Goal: Book appointment/travel/reservation

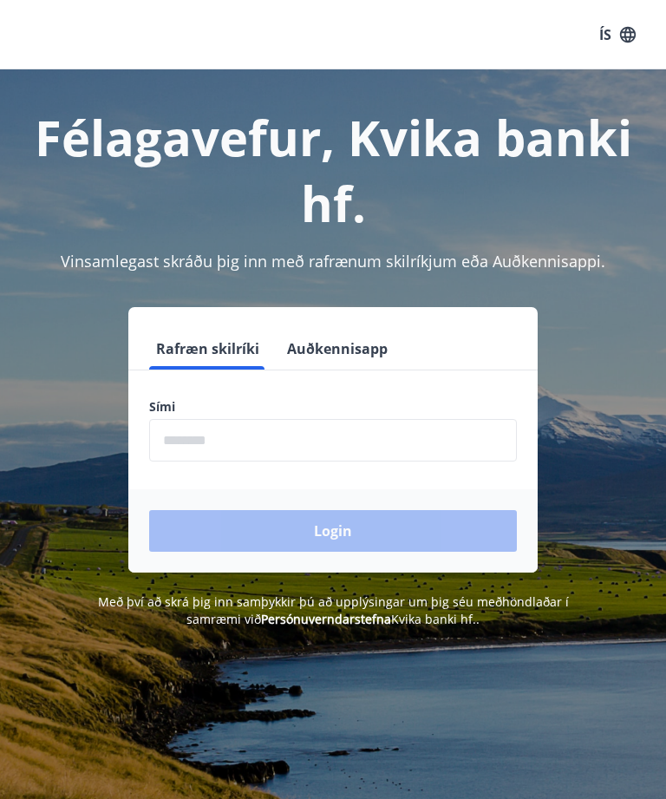
click at [233, 447] on input "phone" at bounding box center [333, 440] width 368 height 42
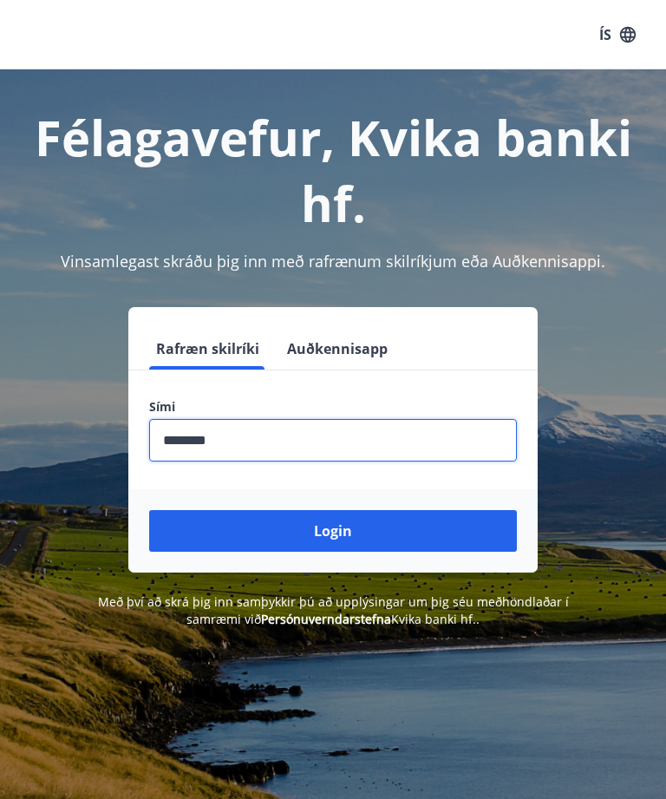
type input "********"
click at [292, 522] on button "Login" at bounding box center [333, 531] width 368 height 42
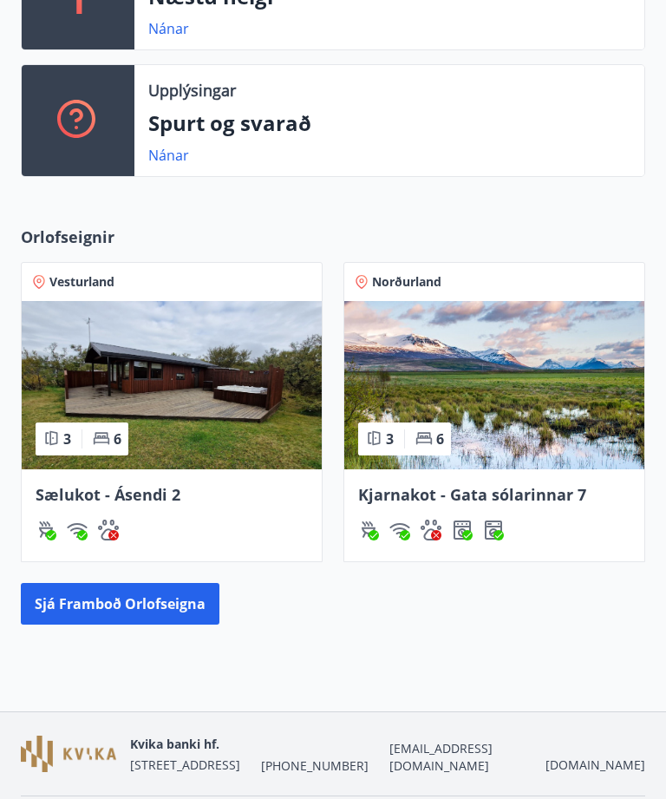
scroll to position [452, 0]
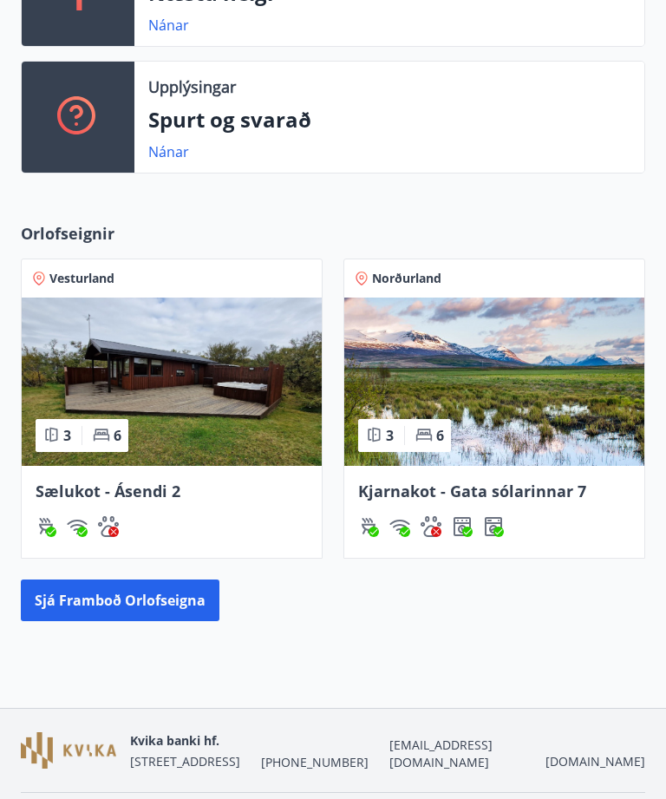
click at [105, 607] on button "Sjá framboð orlofseigna" at bounding box center [120, 600] width 199 height 42
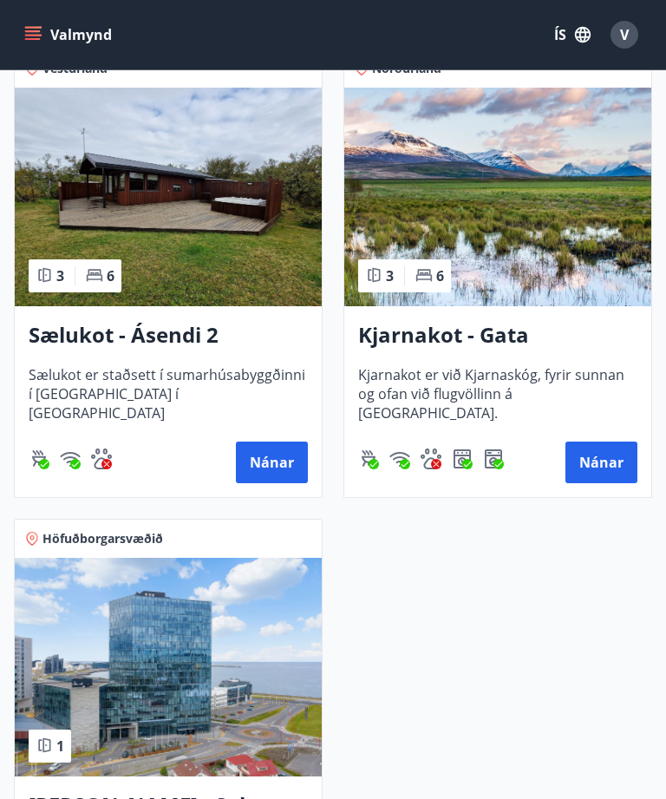
click at [112, 691] on img at bounding box center [168, 667] width 307 height 219
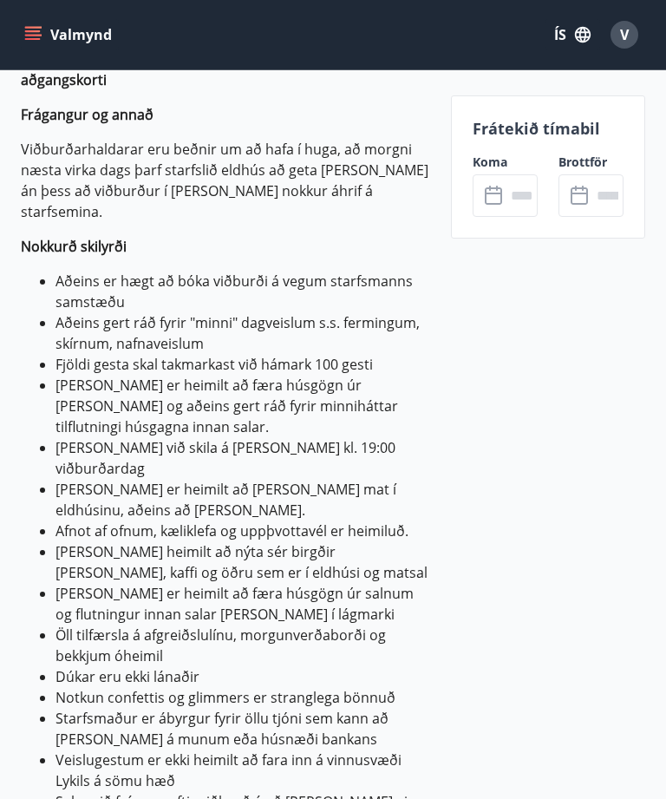
scroll to position [733, 0]
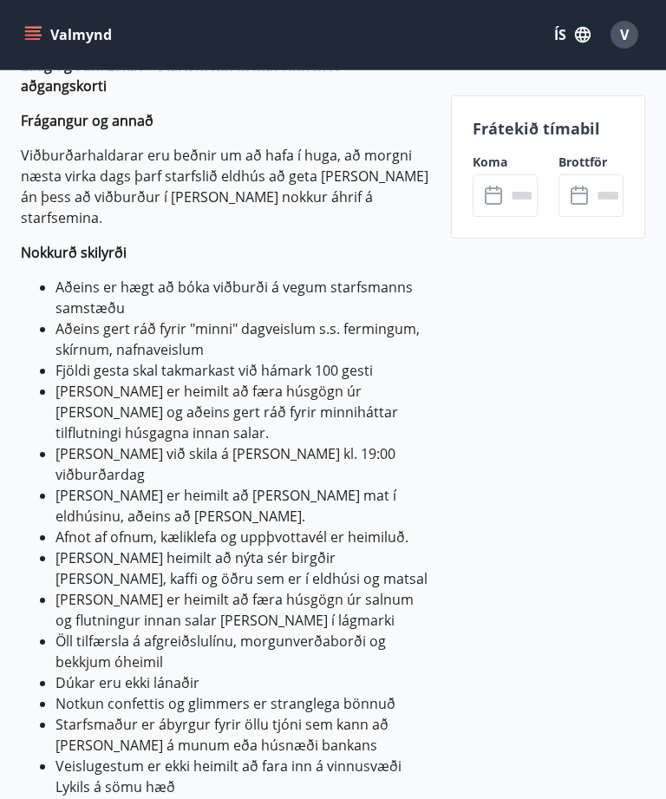
click at [497, 199] on icon at bounding box center [495, 196] width 21 height 21
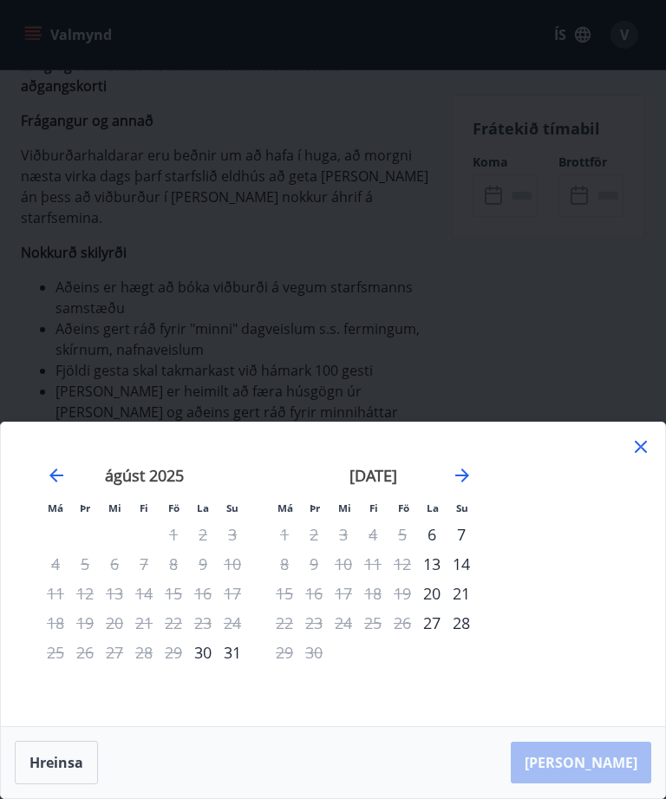
click at [465, 482] on icon "Move forward to switch to the next month." at bounding box center [462, 475] width 14 height 14
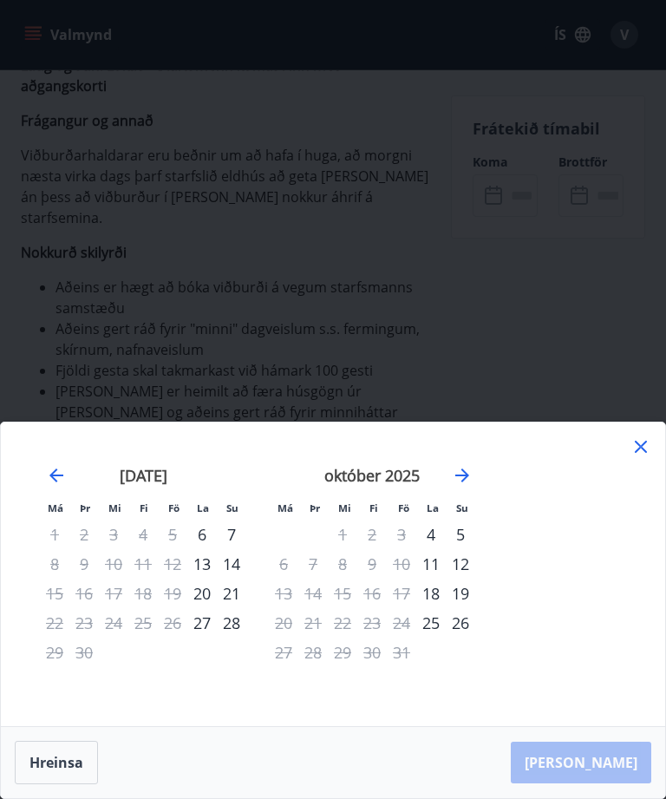
click at [465, 482] on icon "Move forward to switch to the next month." at bounding box center [462, 475] width 14 height 14
click at [468, 486] on icon "Move forward to switch to the next month." at bounding box center [462, 475] width 21 height 21
click at [467, 486] on icon "Move forward to switch to the next month." at bounding box center [462, 475] width 21 height 21
click at [466, 486] on icon "Move forward to switch to the next month." at bounding box center [462, 475] width 21 height 21
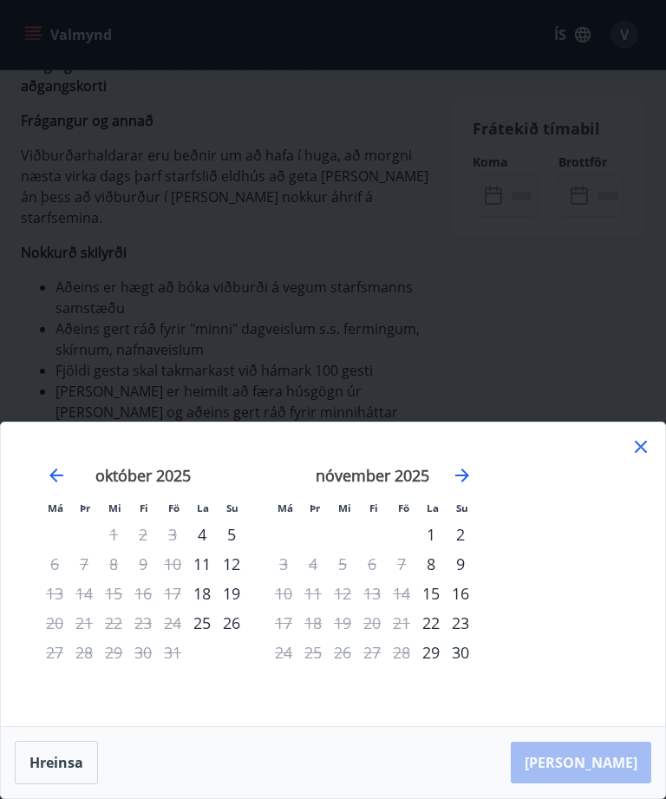
click at [465, 486] on icon "Move forward to switch to the next month." at bounding box center [462, 475] width 21 height 21
click at [469, 486] on icon "Move forward to switch to the next month." at bounding box center [462, 475] width 21 height 21
click at [471, 486] on icon "Move forward to switch to the next month." at bounding box center [462, 475] width 21 height 21
click at [470, 486] on icon "Move forward to switch to the next month." at bounding box center [462, 475] width 21 height 21
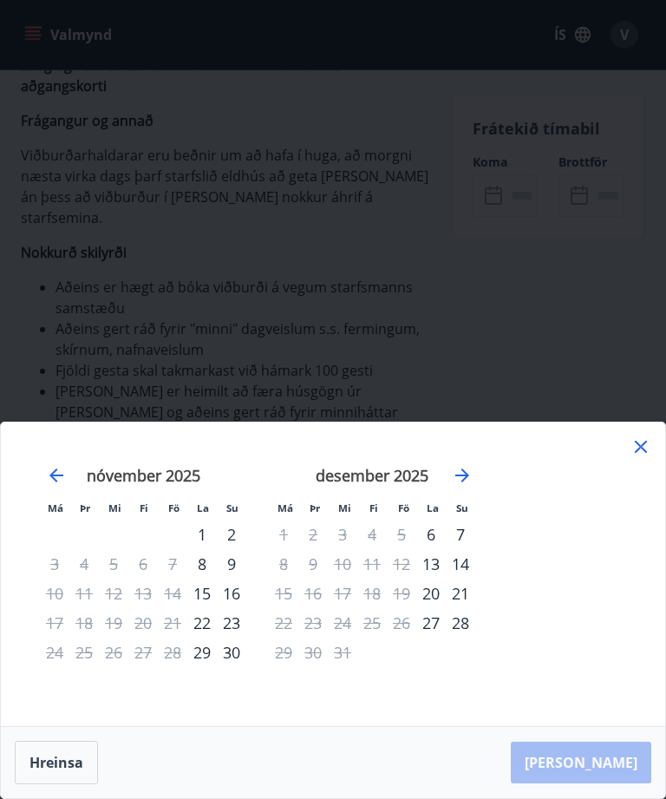
click at [466, 482] on icon "Move forward to switch to the next month." at bounding box center [462, 475] width 14 height 14
click at [472, 486] on icon "Move forward to switch to the next month." at bounding box center [462, 475] width 21 height 21
click at [445, 519] on div "desember 2025" at bounding box center [372, 481] width 206 height 76
click at [460, 486] on icon "Move forward to switch to the next month." at bounding box center [462, 475] width 21 height 21
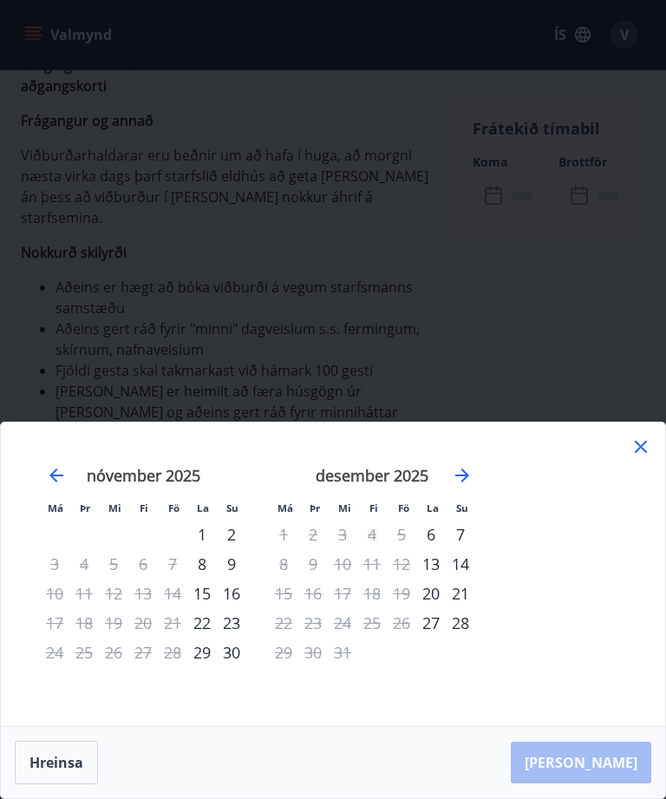
click at [460, 482] on icon "Move forward to switch to the next month." at bounding box center [462, 475] width 14 height 14
click at [460, 486] on icon "Move forward to switch to the next month." at bounding box center [462, 475] width 21 height 21
click at [463, 519] on div "desember 2025" at bounding box center [372, 481] width 206 height 76
click at [456, 486] on icon "Move forward to switch to the next month." at bounding box center [462, 475] width 21 height 21
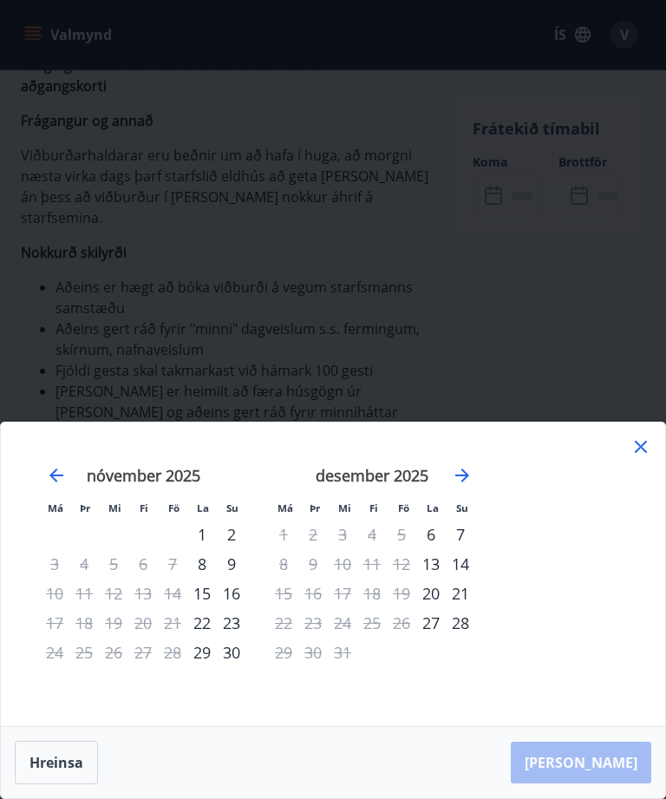
click at [471, 486] on icon "Move forward to switch to the next month." at bounding box center [462, 475] width 21 height 21
click at [642, 457] on icon at bounding box center [640, 446] width 21 height 21
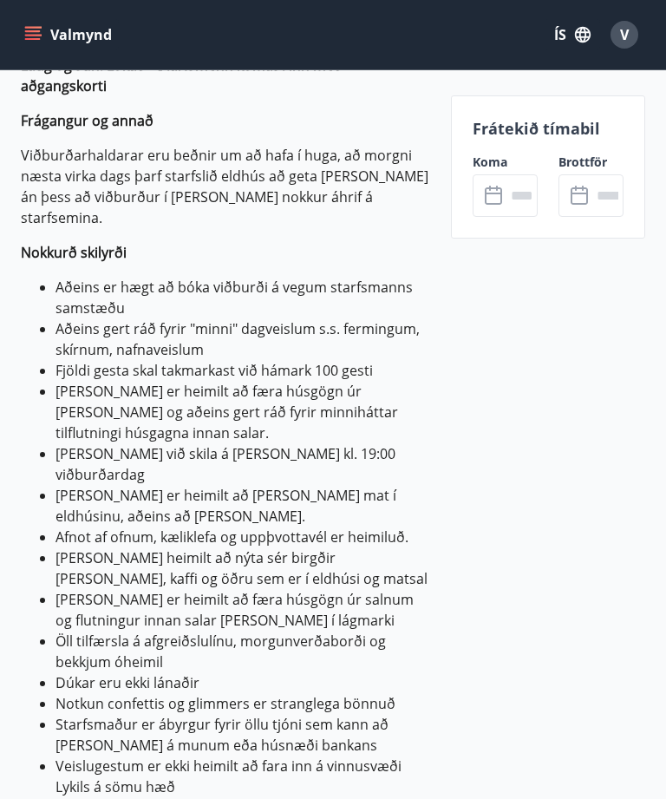
click at [526, 194] on input "text" at bounding box center [522, 195] width 32 height 42
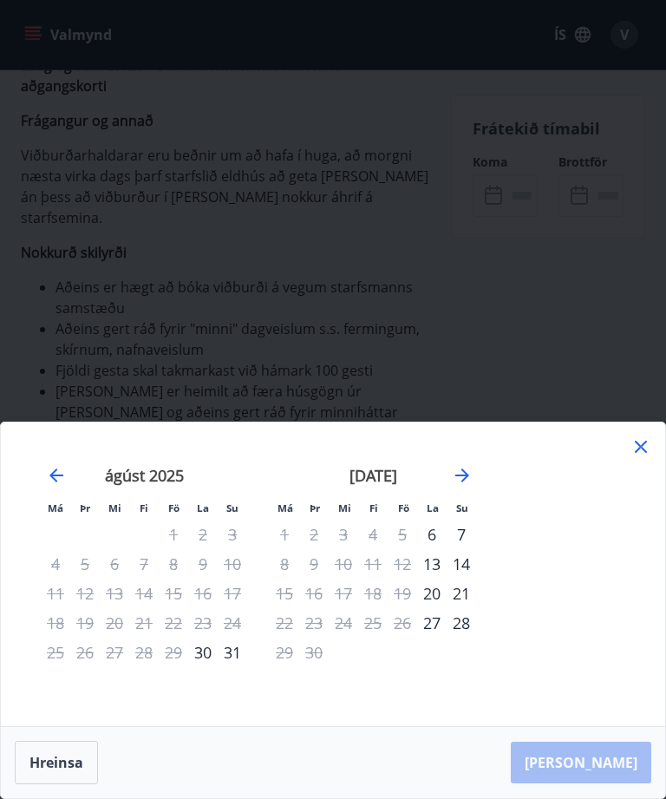
click at [462, 482] on icon "Move forward to switch to the next month." at bounding box center [462, 475] width 14 height 14
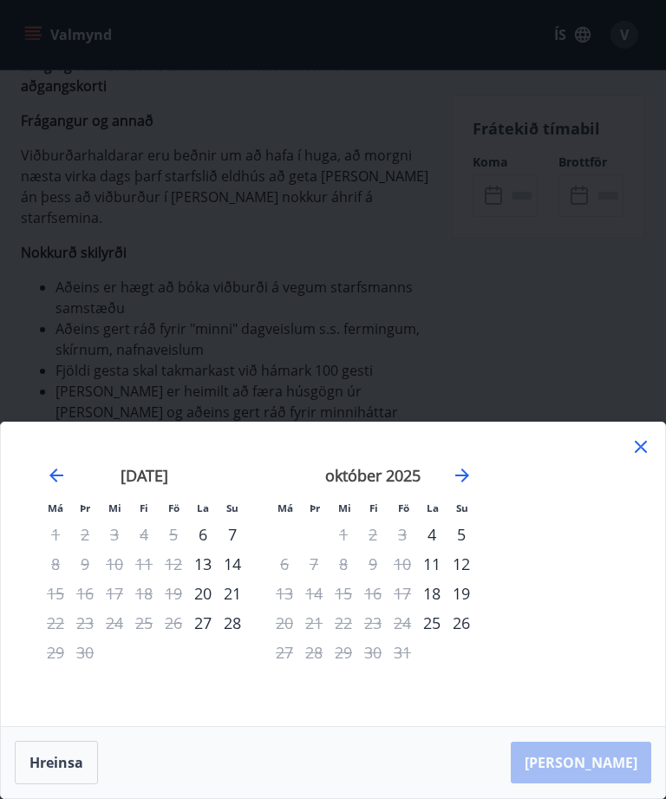
click at [465, 486] on icon "Move forward to switch to the next month." at bounding box center [462, 475] width 21 height 21
click at [467, 486] on icon "Move forward to switch to the next month." at bounding box center [462, 475] width 21 height 21
click at [465, 482] on icon "Move forward to switch to the next month." at bounding box center [462, 475] width 14 height 14
click at [463, 486] on icon "Move forward to switch to the next month." at bounding box center [462, 475] width 21 height 21
click at [462, 486] on icon "Move forward to switch to the next month." at bounding box center [462, 475] width 21 height 21
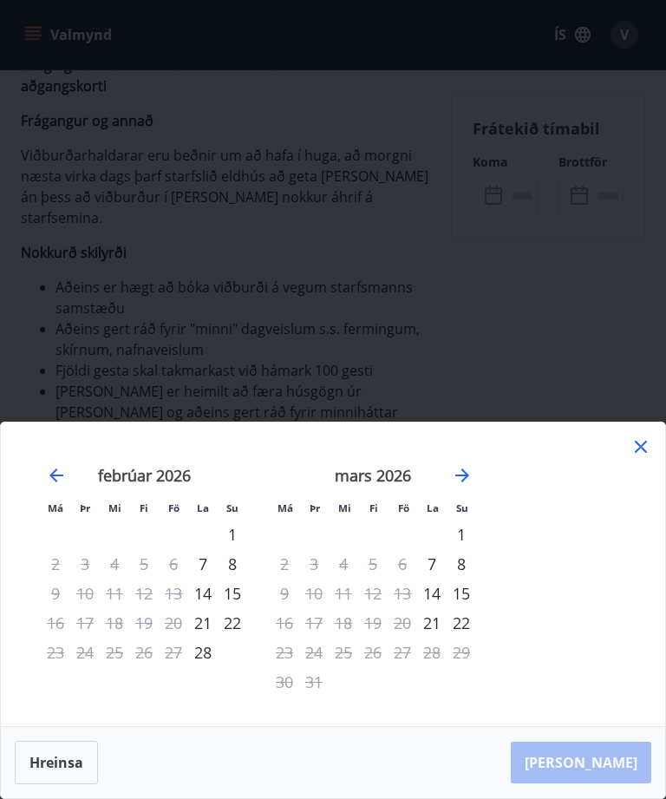
click at [463, 486] on icon "Move forward to switch to the next month." at bounding box center [462, 475] width 21 height 21
click at [362, 549] on div "2" at bounding box center [372, 533] width 29 height 29
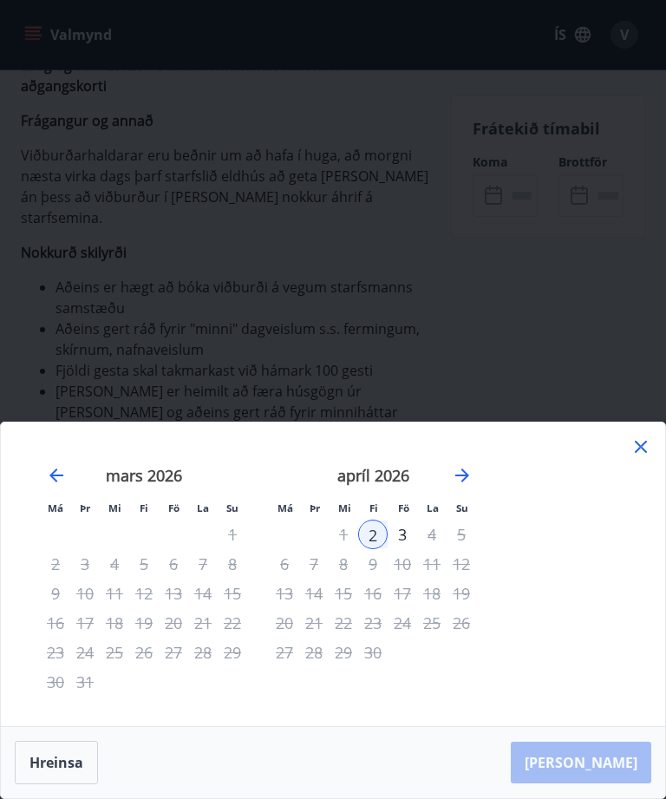
click at [403, 549] on div "3" at bounding box center [402, 533] width 29 height 29
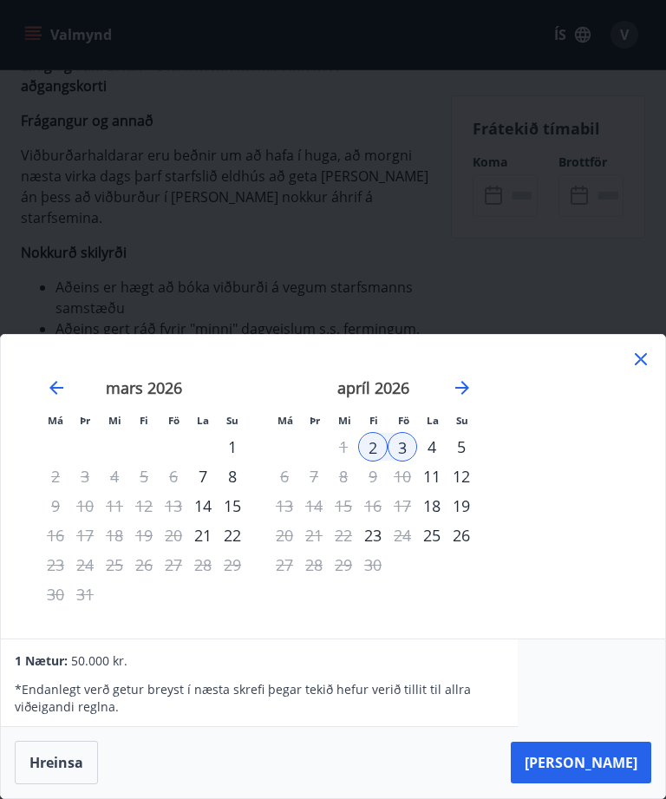
click at [624, 783] on button "Taka Frá" at bounding box center [581, 762] width 140 height 42
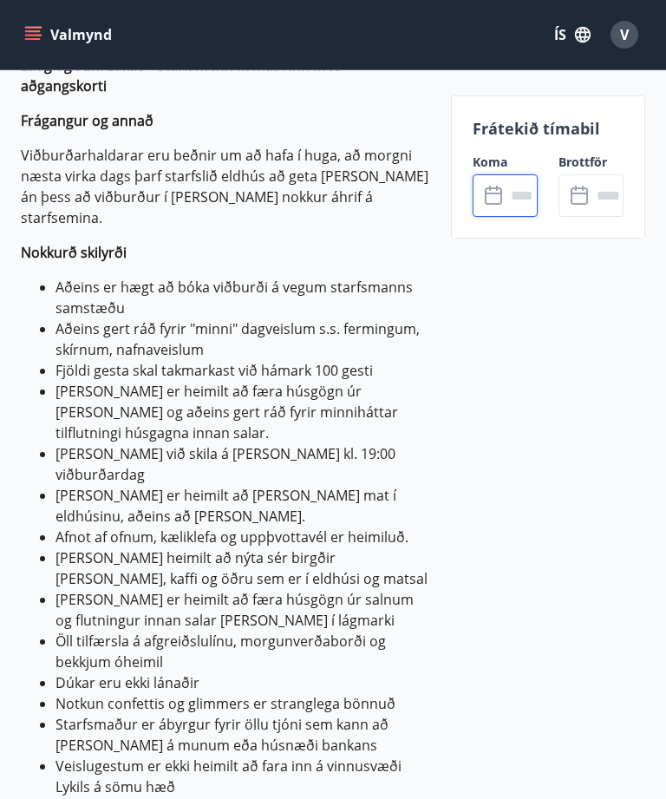
type input "******"
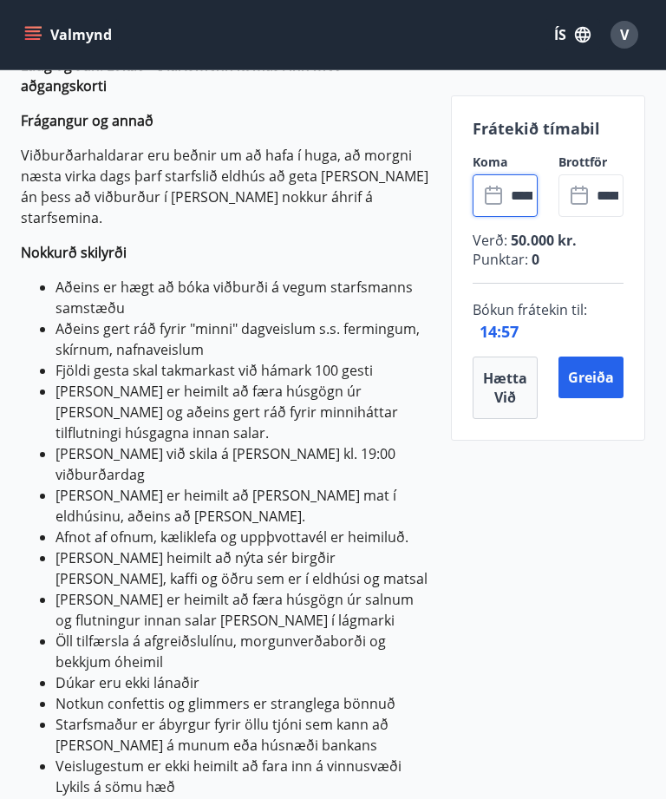
click at [604, 383] on button "Greiða" at bounding box center [590, 377] width 65 height 42
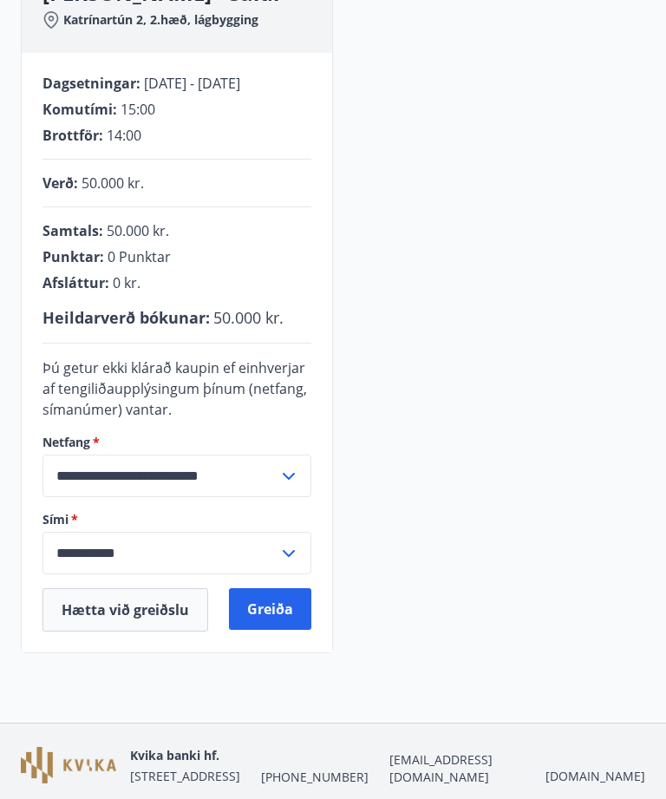
scroll to position [292, 0]
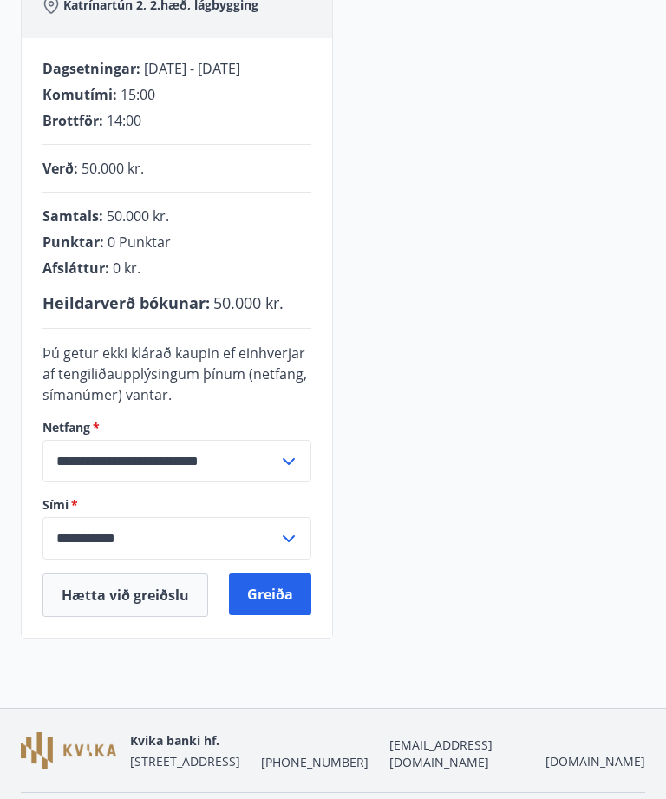
click at [284, 599] on button "Greiða" at bounding box center [270, 594] width 82 height 42
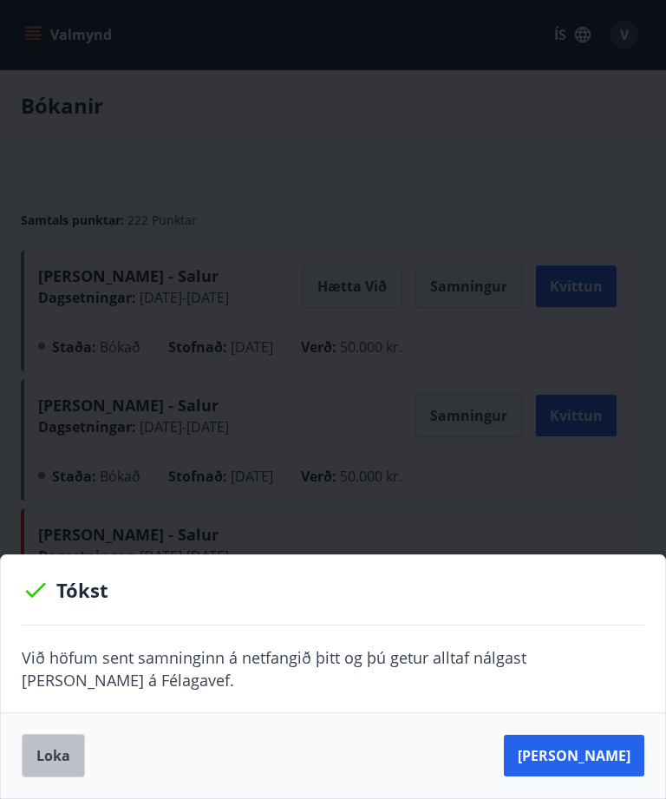
click at [36, 751] on button "Loka" at bounding box center [53, 755] width 63 height 43
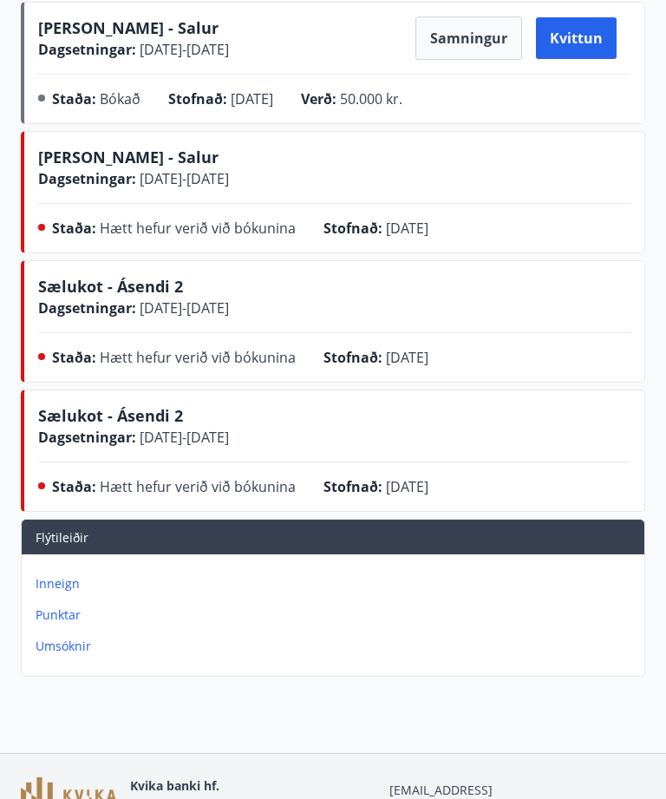
scroll to position [423, 0]
